Goal: Book appointment/travel/reservation

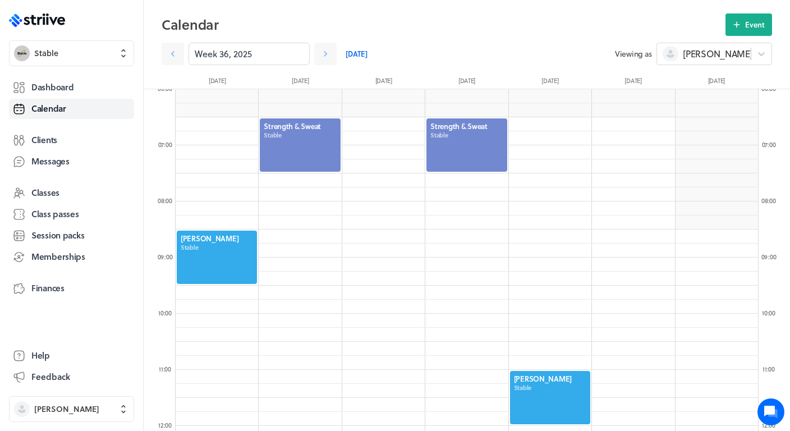
scroll to position [1346, 583]
click at [330, 0] on header "Calendar Event Week 36, 2025 [DATE] Viewing as [PERSON_NAME] [DATE] [DATE] [DAT…" at bounding box center [467, 44] width 646 height 89
click at [62, 99] on link "Calendar" at bounding box center [71, 109] width 125 height 20
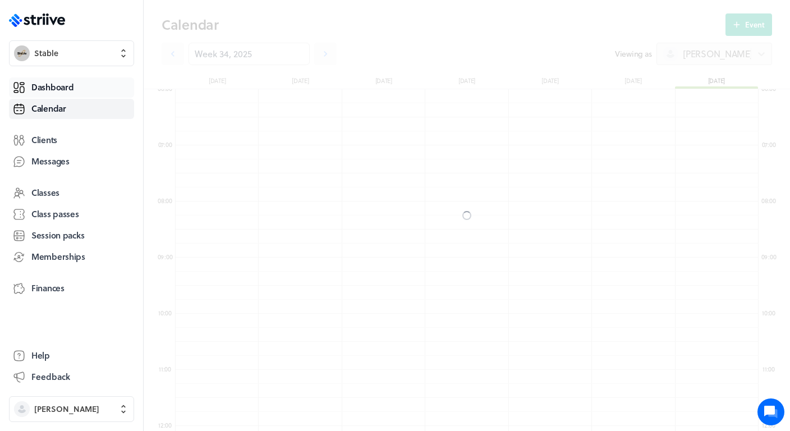
click at [67, 88] on span "Dashboard" at bounding box center [52, 87] width 42 height 12
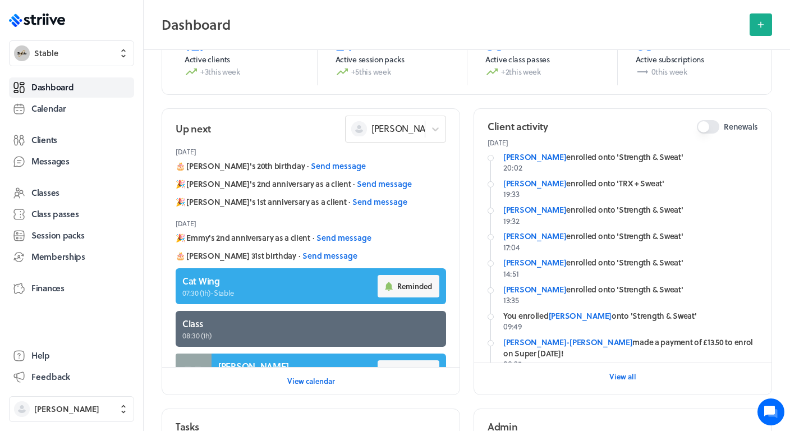
scroll to position [122, 0]
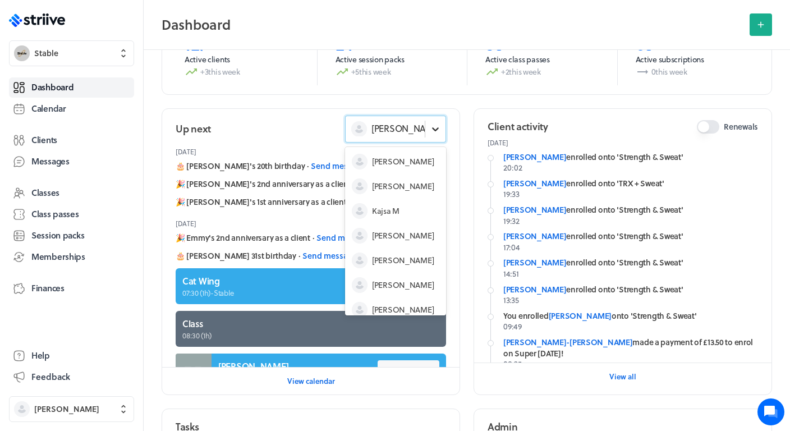
click at [426, 126] on div at bounding box center [435, 129] width 20 height 20
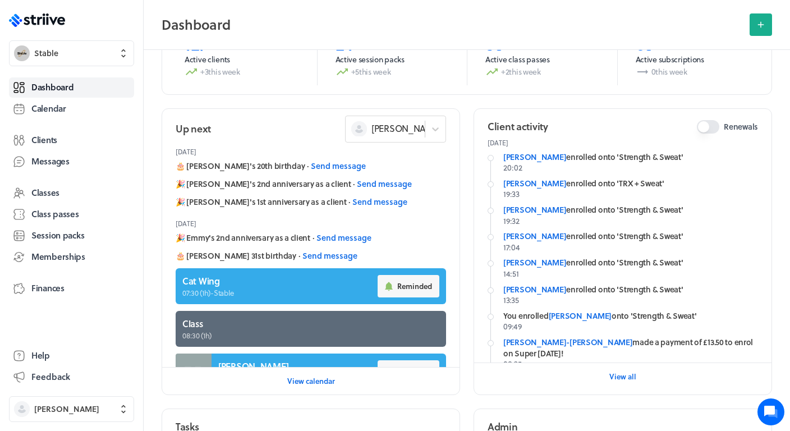
click at [413, 145] on header "[DATE]" at bounding box center [311, 151] width 270 height 18
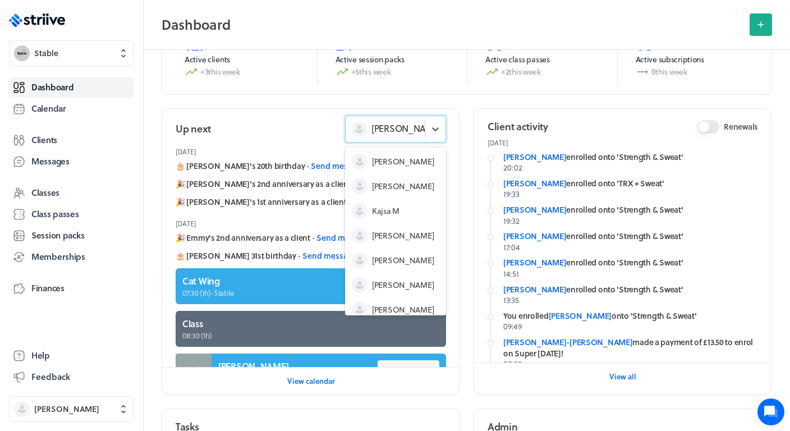
click at [407, 135] on div "[PERSON_NAME]" at bounding box center [384, 128] width 79 height 15
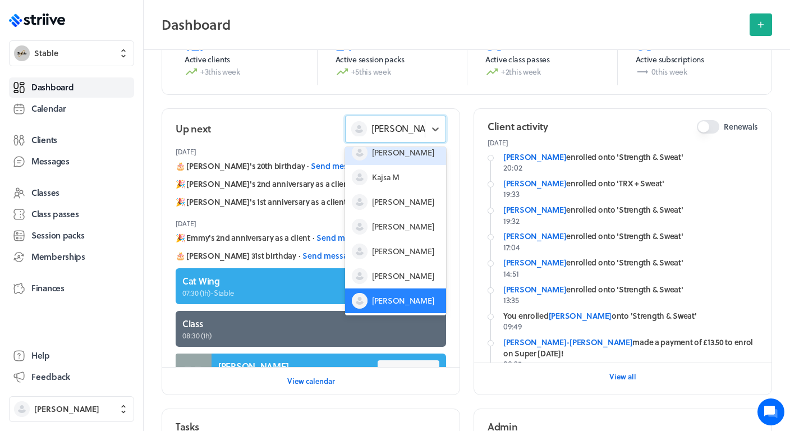
click at [404, 153] on div "[PERSON_NAME]" at bounding box center [395, 152] width 101 height 25
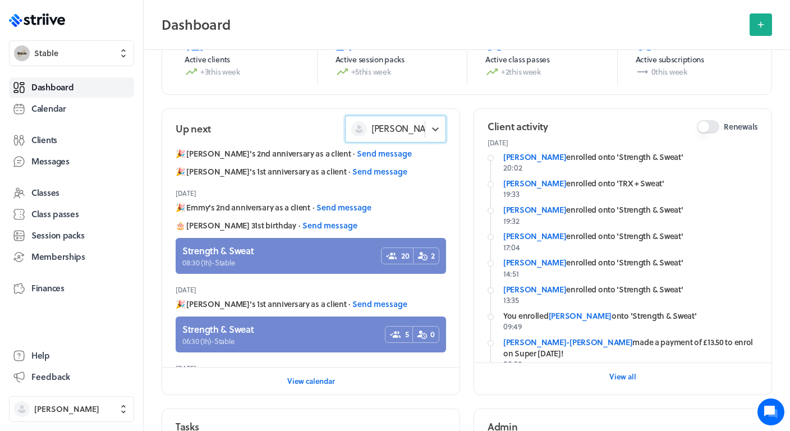
scroll to position [35, 0]
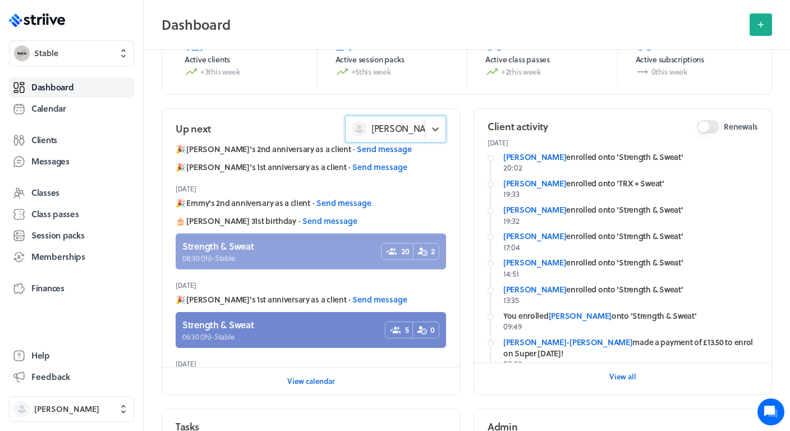
click at [295, 247] on link at bounding box center [311, 251] width 270 height 36
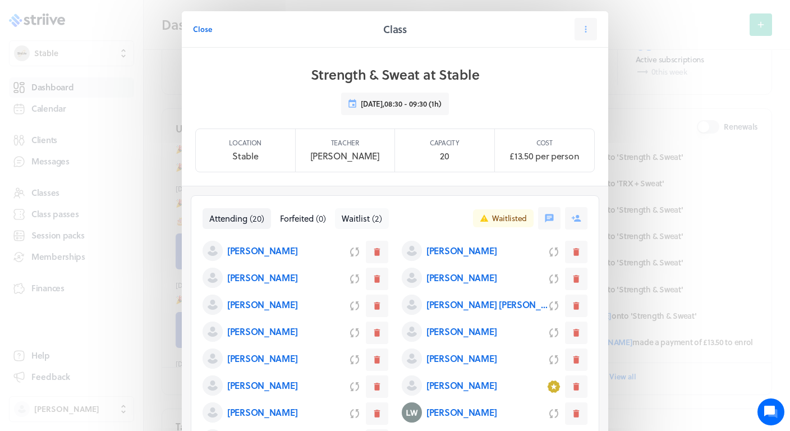
click at [360, 215] on span "Waitlist" at bounding box center [356, 218] width 28 height 12
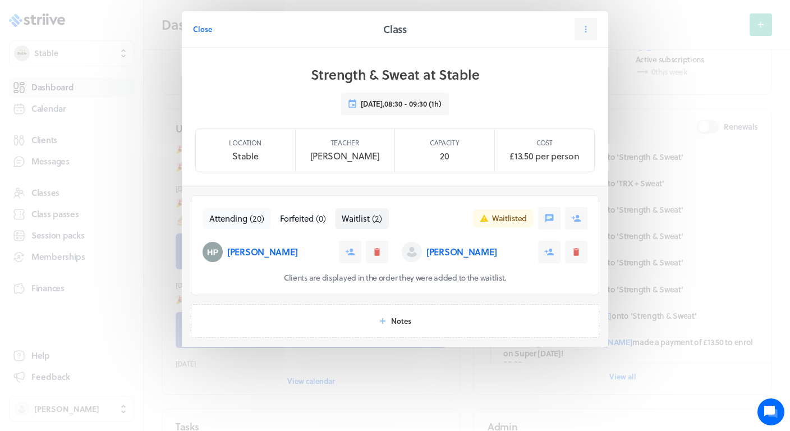
click at [264, 218] on span "( 20 )" at bounding box center [257, 218] width 15 height 12
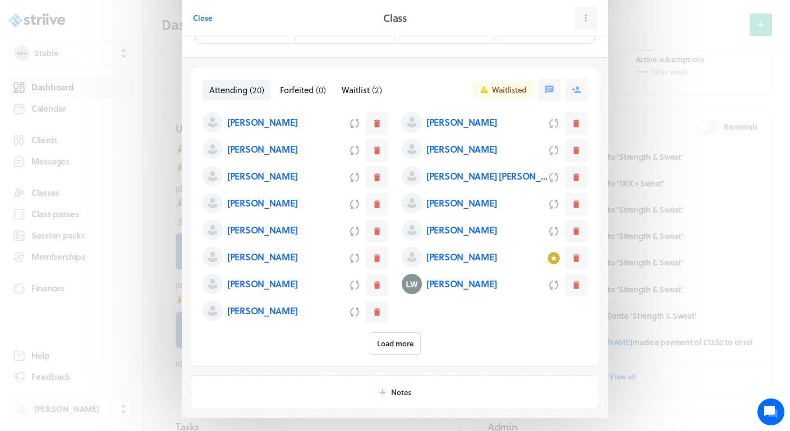
scroll to position [129, 0]
click at [379, 345] on span "Load more" at bounding box center [395, 343] width 36 height 10
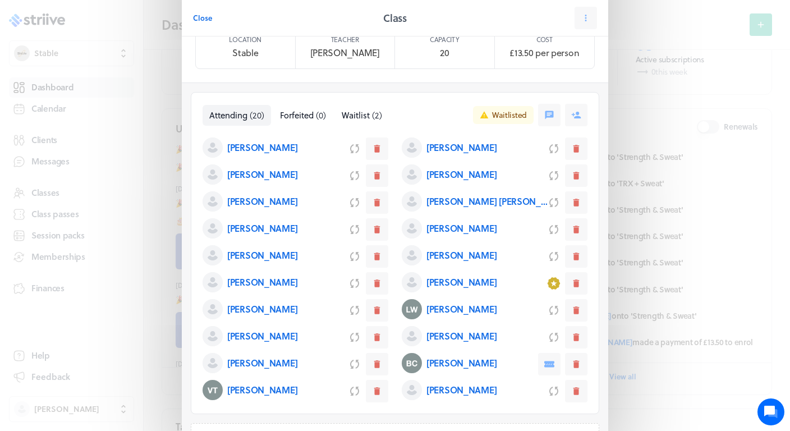
scroll to position [105, 0]
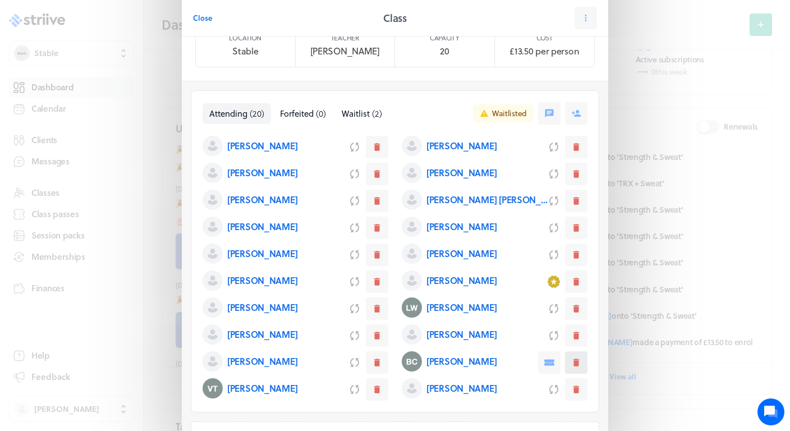
click at [573, 368] on button at bounding box center [576, 362] width 22 height 22
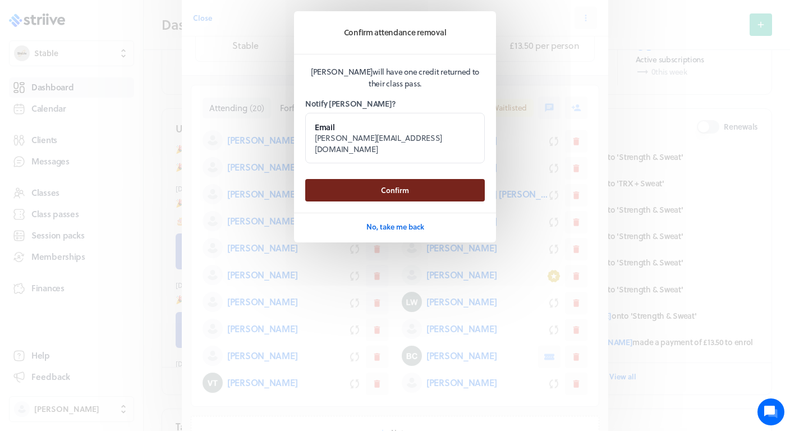
click at [421, 179] on button "Confirm" at bounding box center [394, 190] width 179 height 22
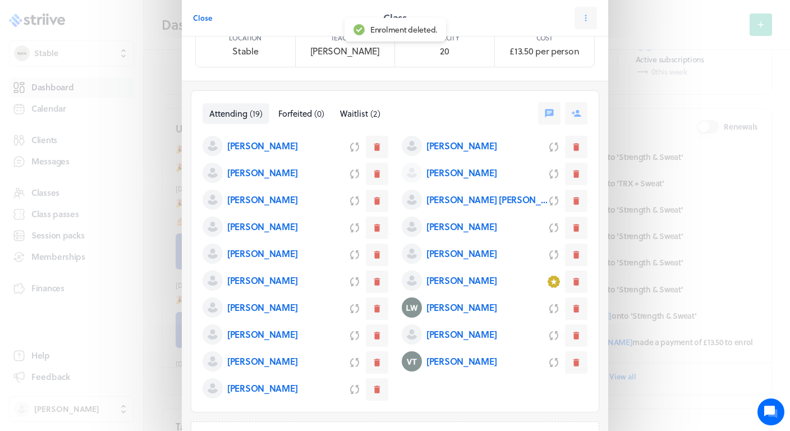
scroll to position [87, 0]
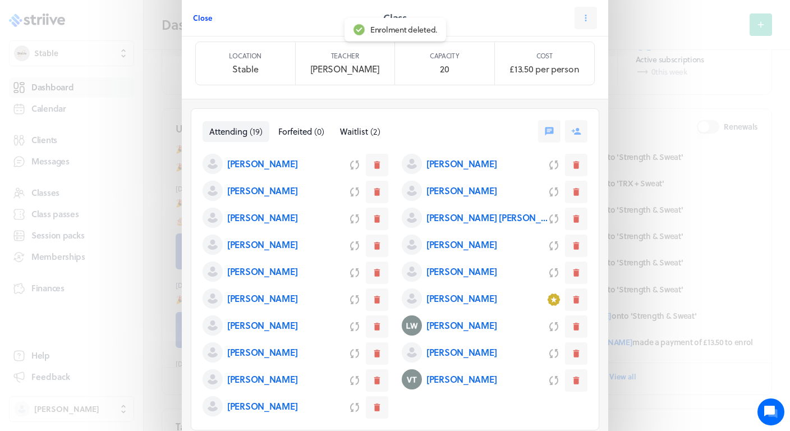
click at [203, 14] on span "Close" at bounding box center [202, 18] width 19 height 10
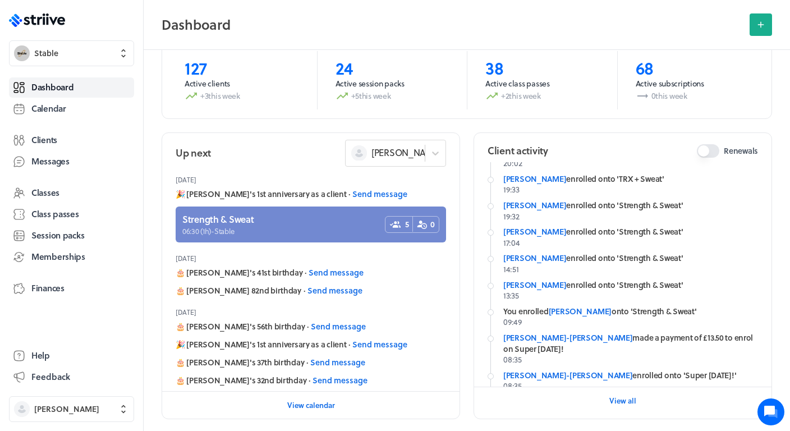
scroll to position [163, 0]
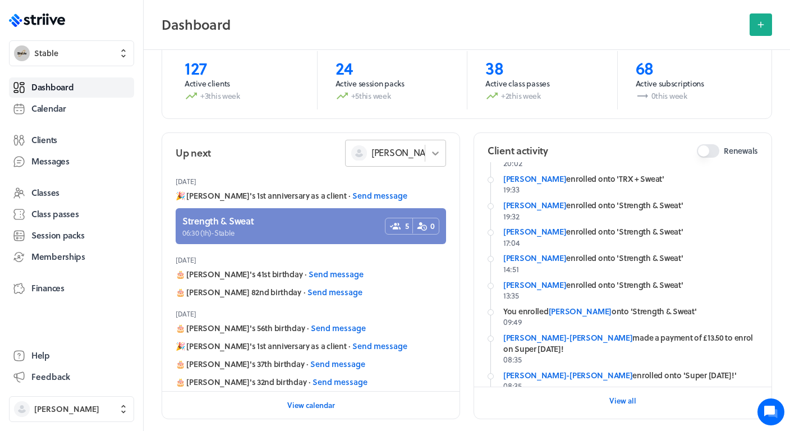
click at [427, 155] on div at bounding box center [435, 153] width 20 height 20
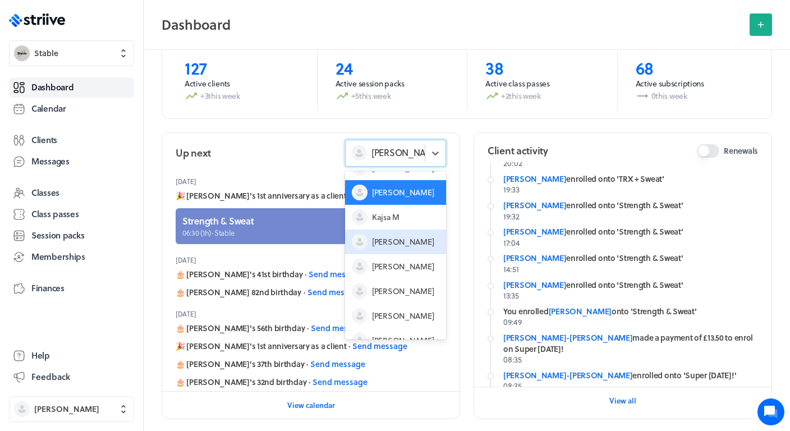
scroll to position [34, 0]
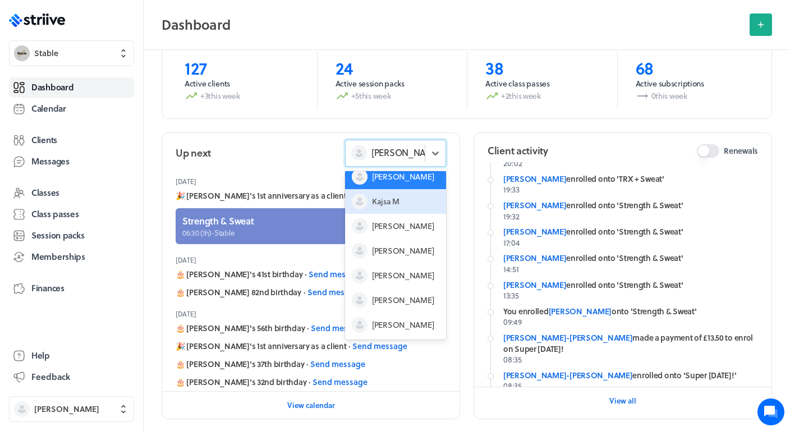
click at [399, 201] on div "Kajsa M" at bounding box center [395, 201] width 101 height 25
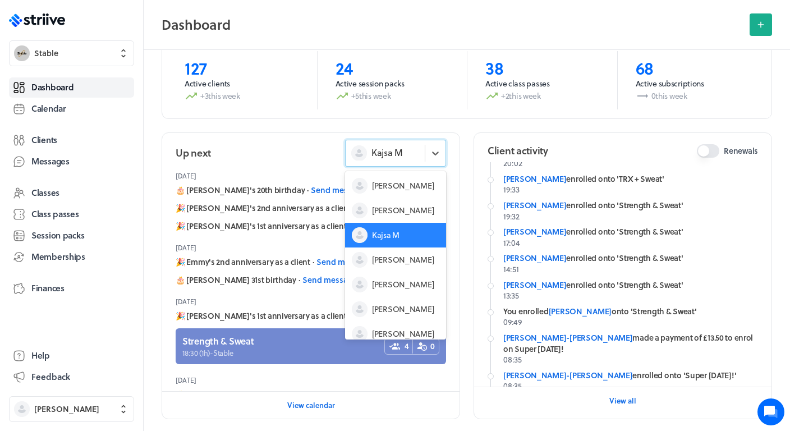
click at [389, 156] on span "Kajsa M" at bounding box center [386, 152] width 31 height 12
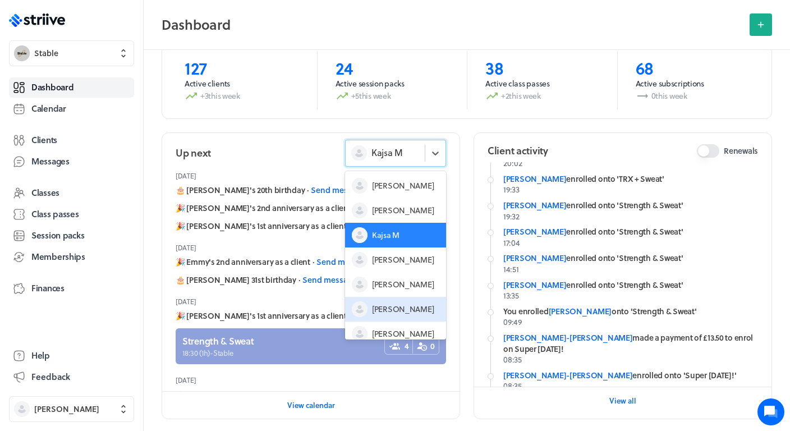
click at [275, 344] on link at bounding box center [311, 346] width 270 height 36
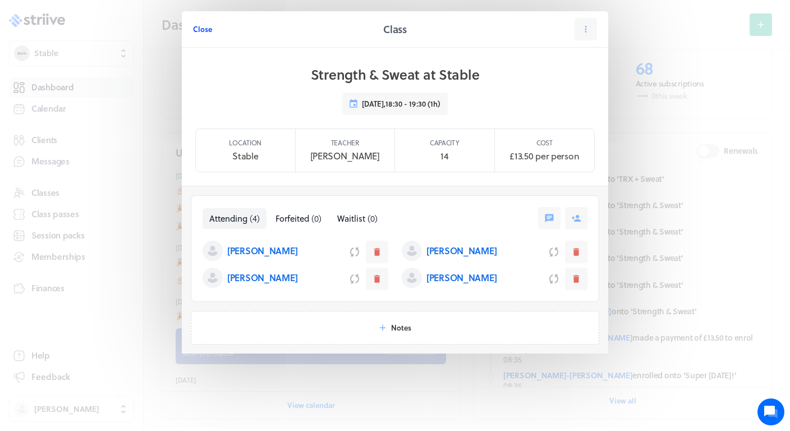
click at [205, 34] on button "Close" at bounding box center [202, 29] width 19 height 22
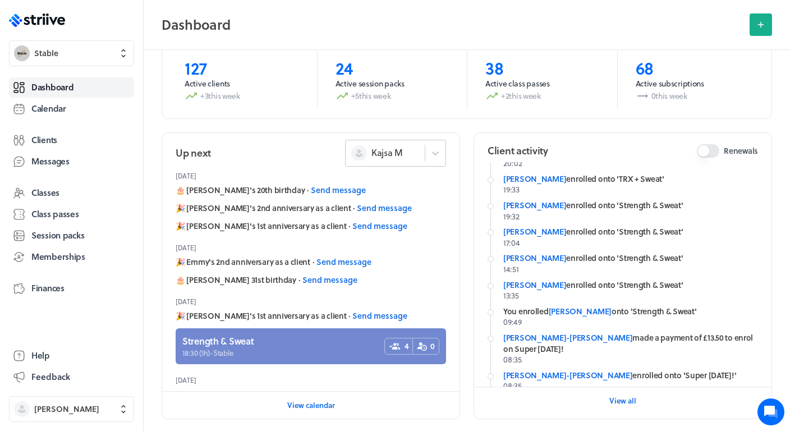
click at [384, 158] on span "Kajsa M" at bounding box center [386, 152] width 31 height 12
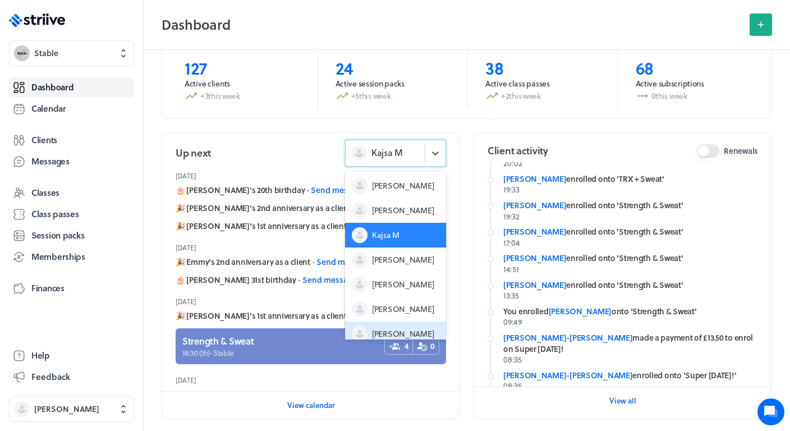
scroll to position [34, 0]
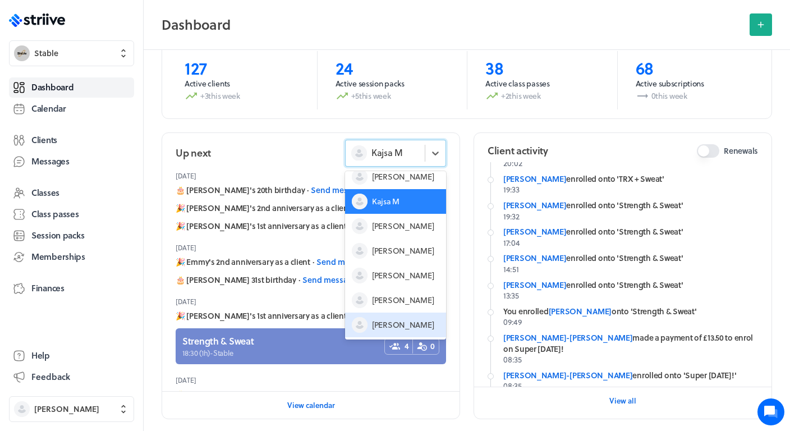
click at [394, 321] on span "[PERSON_NAME]" at bounding box center [403, 324] width 62 height 11
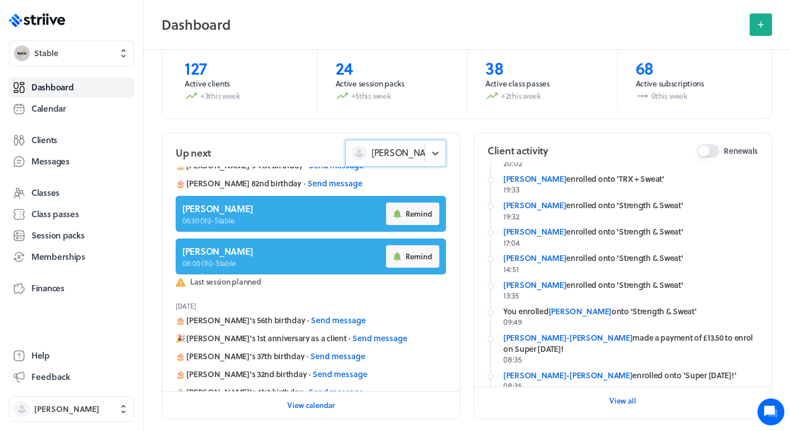
scroll to position [545, 0]
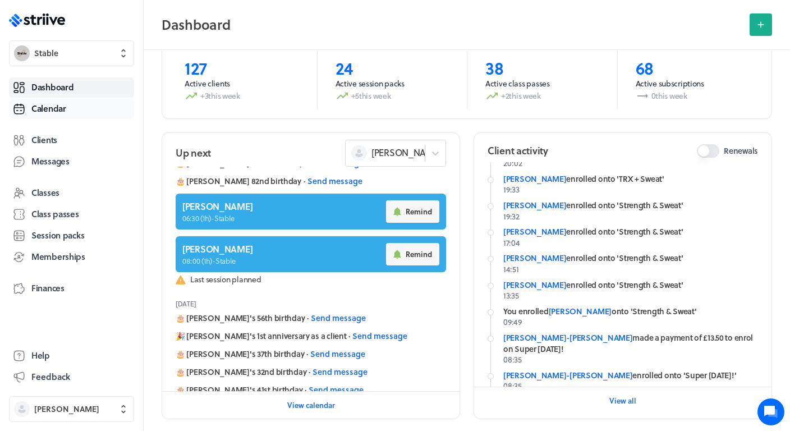
click at [31, 112] on link "Calendar" at bounding box center [71, 109] width 125 height 20
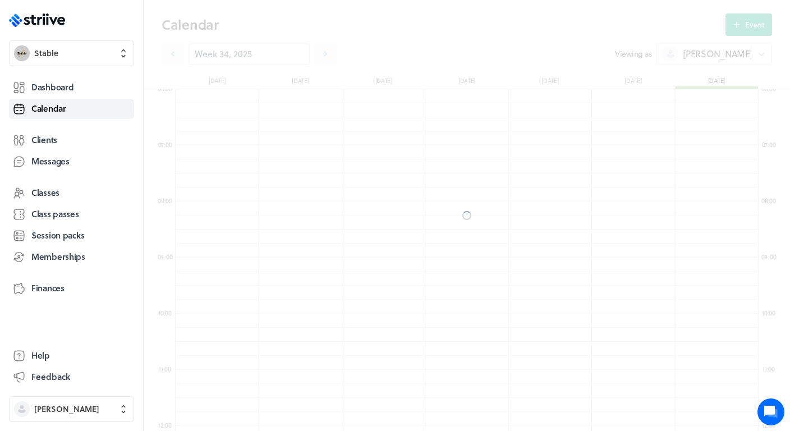
scroll to position [1346, 583]
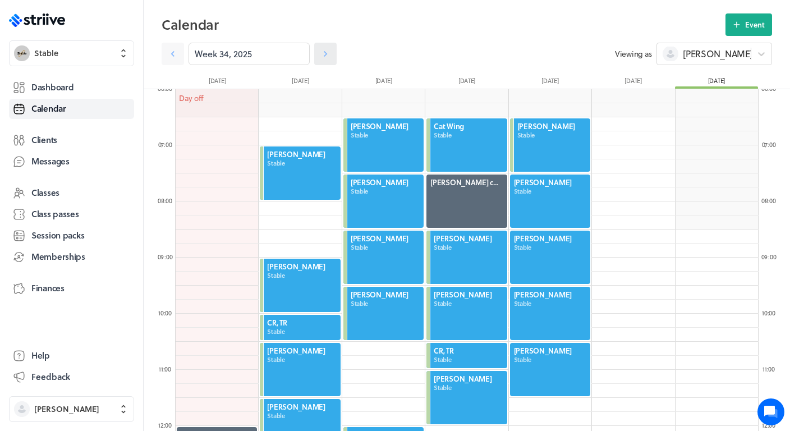
click at [328, 55] on icon at bounding box center [325, 53] width 11 height 11
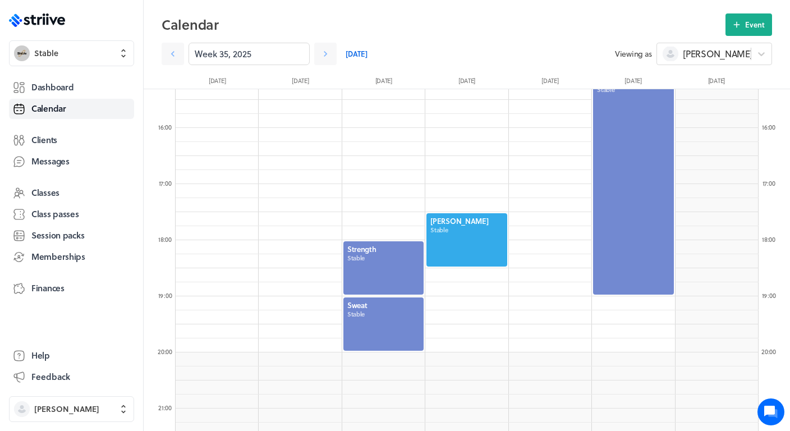
scroll to position [875, 0]
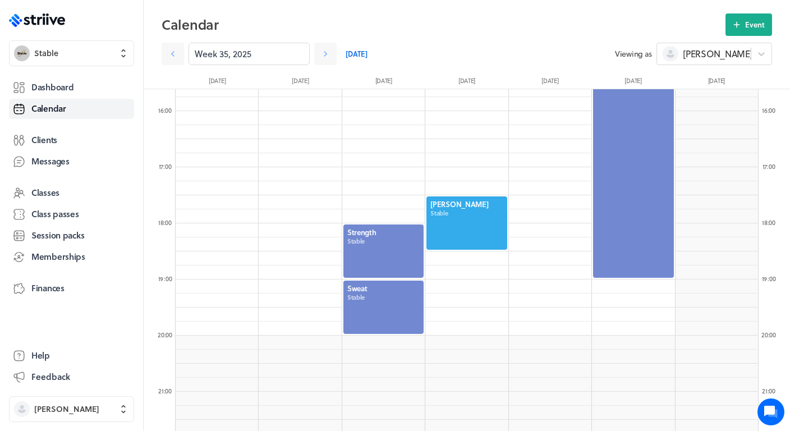
click at [380, 273] on div at bounding box center [383, 251] width 82 height 56
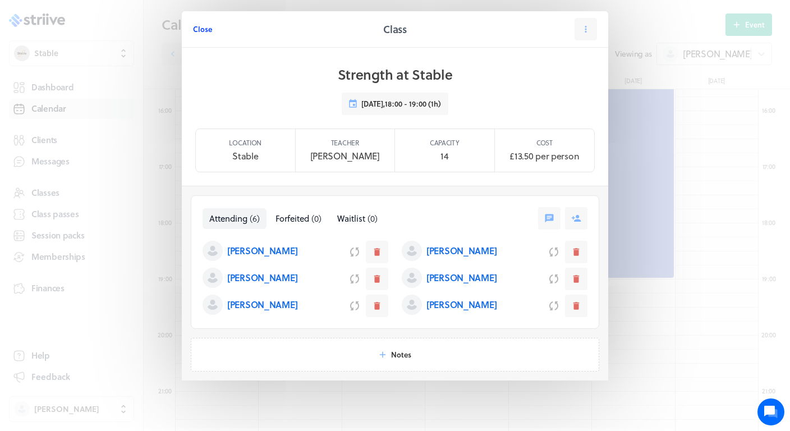
click at [208, 35] on button "Close" at bounding box center [202, 29] width 19 height 22
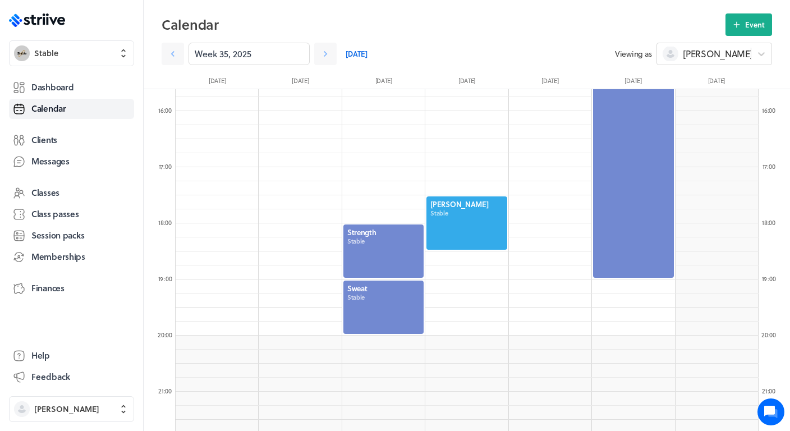
click at [382, 302] on div at bounding box center [383, 307] width 82 height 56
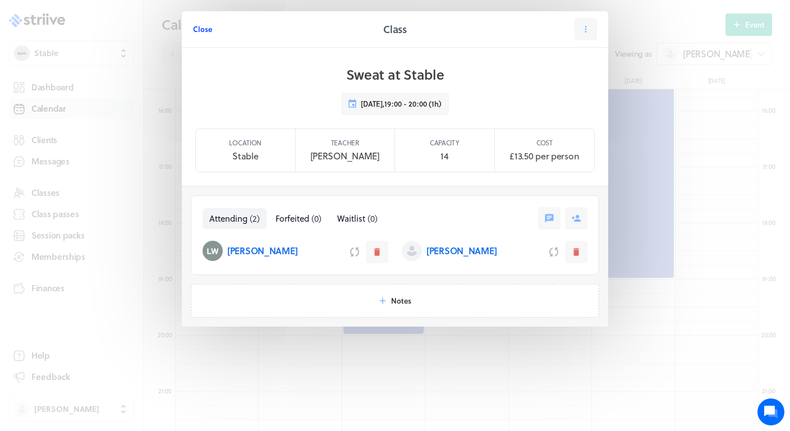
click at [195, 30] on span "Close" at bounding box center [202, 29] width 19 height 10
